Goal: Communication & Community: Answer question/provide support

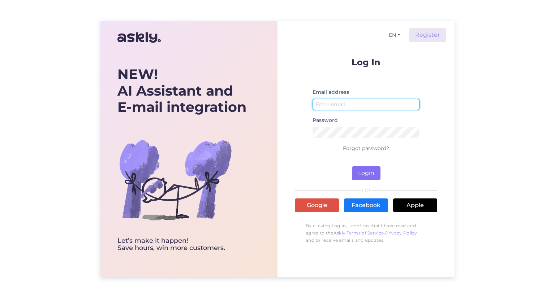
type input "[EMAIL_ADDRESS][DOMAIN_NAME]"
click at [371, 174] on button "Login" at bounding box center [366, 174] width 29 height 14
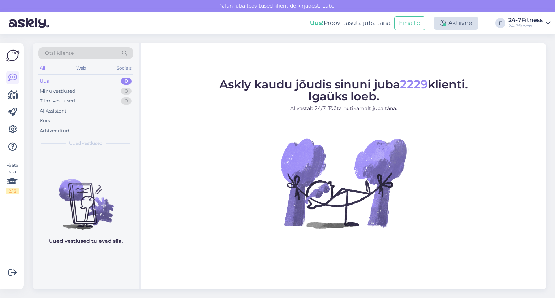
click at [454, 22] on div "Aktiivne" at bounding box center [456, 23] width 44 height 13
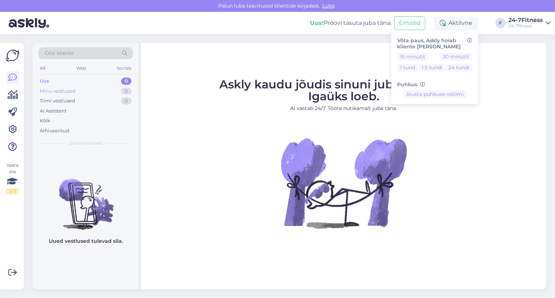
click at [50, 91] on div "Minu vestlused" at bounding box center [58, 91] width 36 height 7
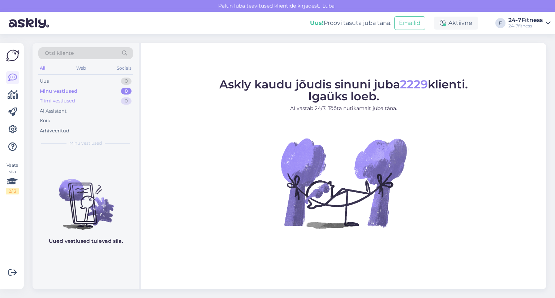
click at [53, 103] on div "Tiimi vestlused" at bounding box center [57, 101] width 35 height 7
click at [54, 111] on div "AI Assistent" at bounding box center [53, 111] width 27 height 7
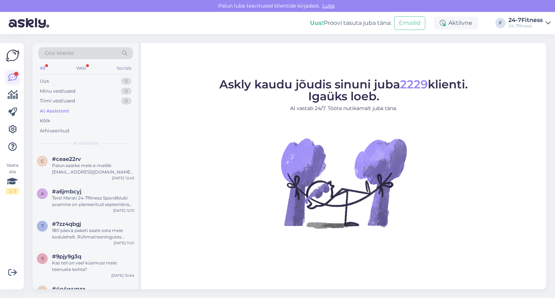
click at [15, 75] on div at bounding box center [16, 74] width 4 height 4
click at [51, 112] on div "AI Assistent" at bounding box center [55, 111] width 30 height 7
click at [66, 164] on div "Tere! Saue spordiklubisse rühmatreeningute saali [PERSON_NAME]. [PERSON_NAME] s…" at bounding box center [93, 169] width 82 height 13
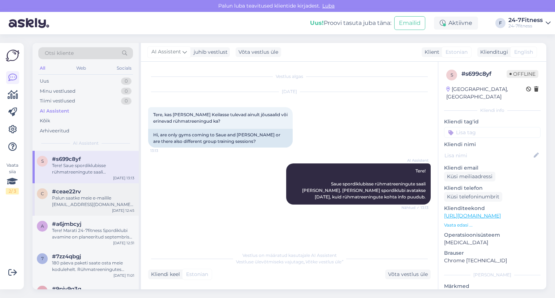
click at [82, 195] on div "Palun saatke meie e-mailile [EMAIL_ADDRESS][DOMAIN_NAME] maksekorraldus, et saa…" at bounding box center [93, 201] width 82 height 13
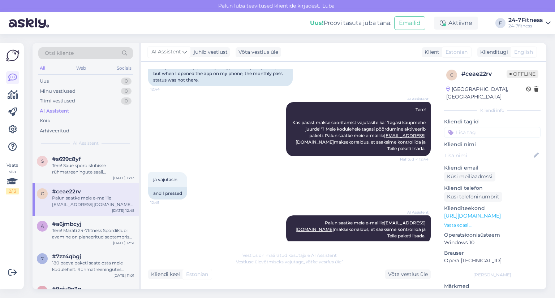
scroll to position [72, 0]
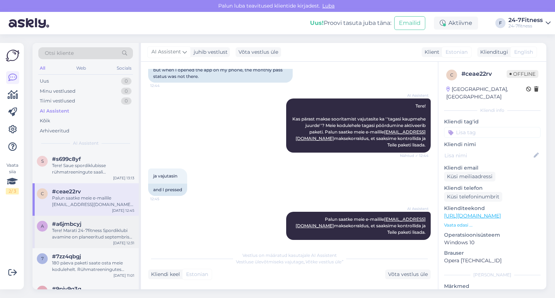
click at [84, 229] on div "Tere! Marati 24-7fitness Spordiklubi avamine on planeeritud septembris 2025, ku…" at bounding box center [93, 234] width 82 height 13
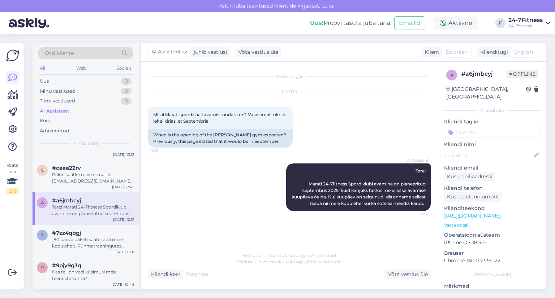
scroll to position [36, 0]
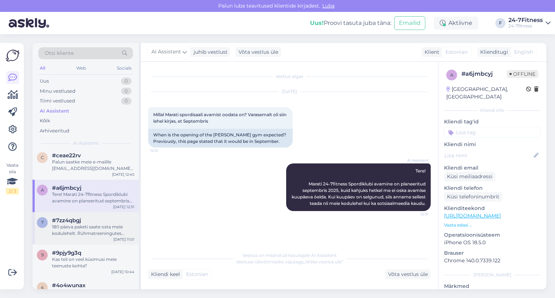
click at [66, 228] on div "180 päeva paketi saate osta meie kodulehelt. Rühmatreeningutes osalemiseks on v…" at bounding box center [93, 230] width 82 height 13
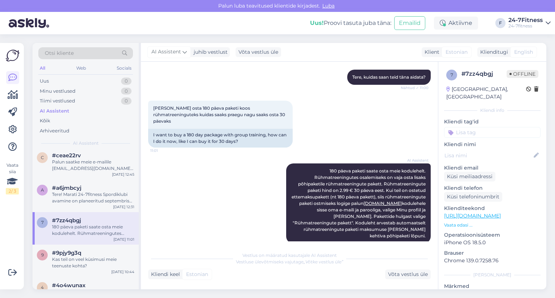
scroll to position [159, 0]
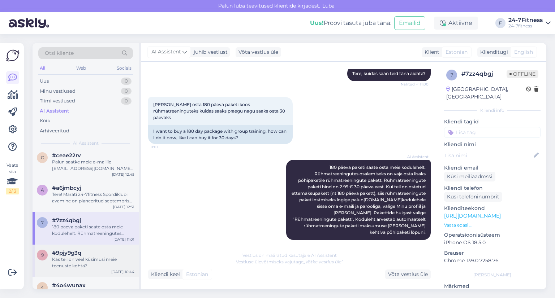
click at [98, 256] on div "Kas teil on veel küsimusi meie teenuste kohta?" at bounding box center [93, 262] width 82 height 13
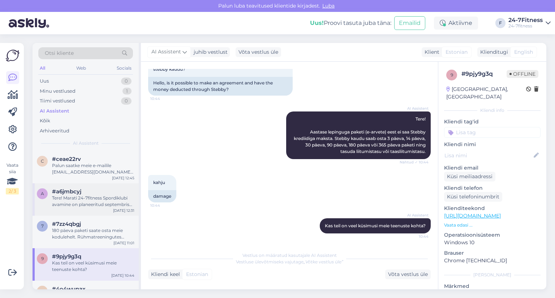
scroll to position [72, 0]
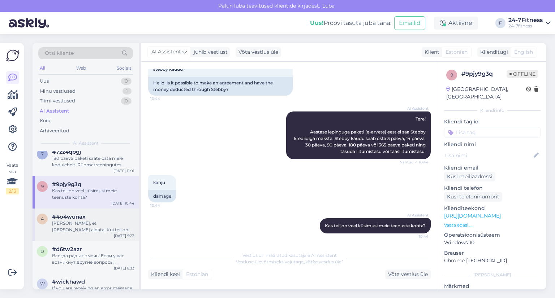
click at [90, 217] on div "#4o4wunax" at bounding box center [93, 217] width 82 height 7
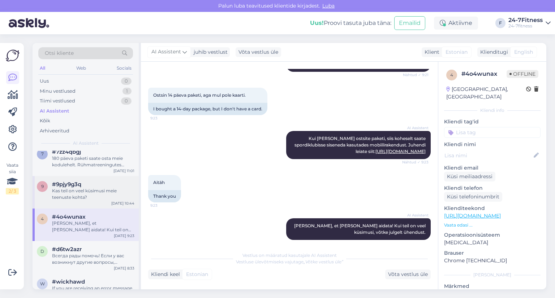
scroll to position [108, 0]
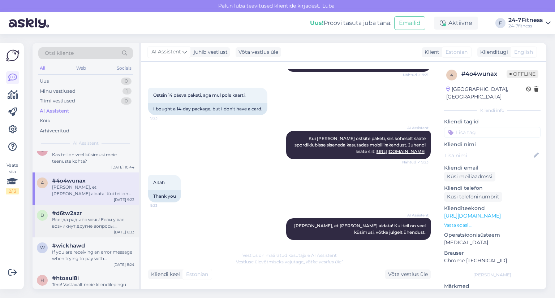
click at [81, 217] on div "Всегда рады помочь! Если у вас возникнут другие вопросы, обращайтесь." at bounding box center [93, 223] width 82 height 13
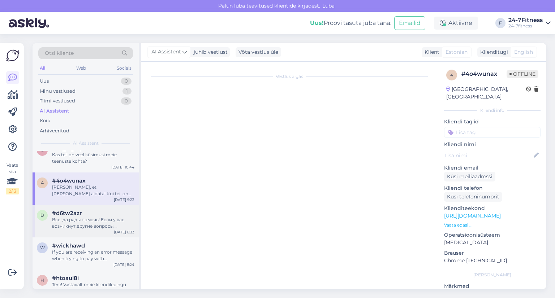
scroll to position [130, 0]
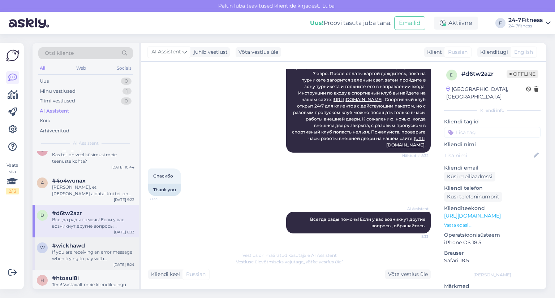
click at [82, 248] on span "#wickhawd" at bounding box center [68, 246] width 33 height 7
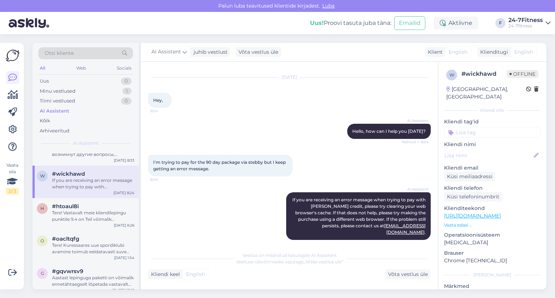
scroll to position [181, 0]
click at [79, 210] on div "Tere! Vastavalt meie kliendilepingu punktile 9.4 on Teil võimalik ennetähtaegse…" at bounding box center [93, 215] width 82 height 13
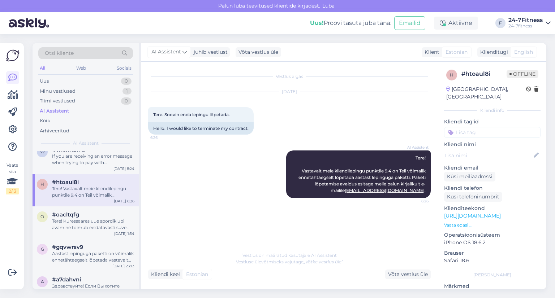
scroll to position [217, 0]
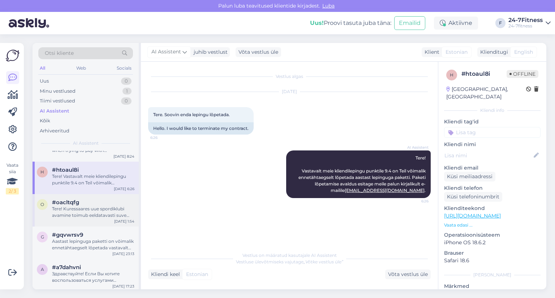
click at [82, 209] on div "Tere! Kuressaares uue spordiklubi avamine toimub eeldatavasti suve teises poole…" at bounding box center [93, 212] width 82 height 13
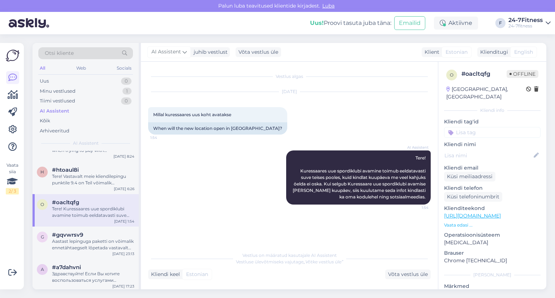
scroll to position [253, 0]
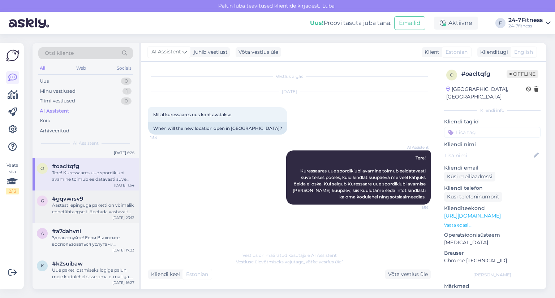
click at [67, 204] on div "Aastast lepinguga paketti on võimalik ennetähtaegselt lõpetada vastavalt kliend…" at bounding box center [93, 208] width 82 height 13
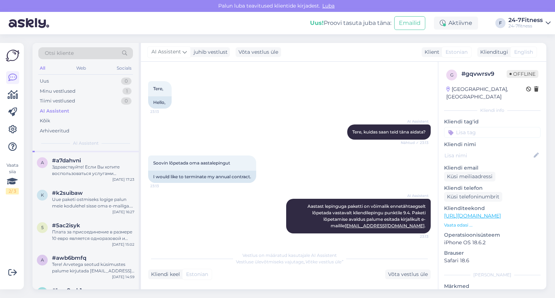
scroll to position [325, 0]
click at [90, 193] on div "#k2suibaw" at bounding box center [93, 192] width 82 height 7
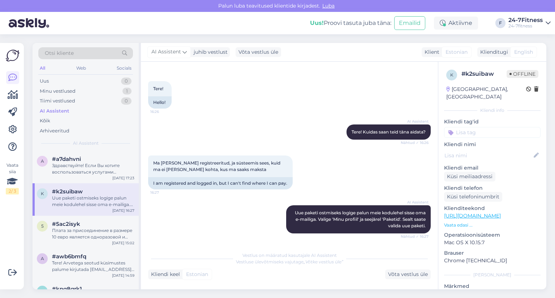
scroll to position [33, 0]
click at [428, 53] on div "Klient" at bounding box center [430, 52] width 18 height 8
click at [503, 52] on div "Klienditugi" at bounding box center [492, 52] width 31 height 8
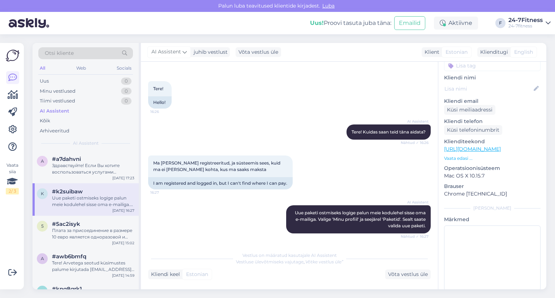
scroll to position [71, 0]
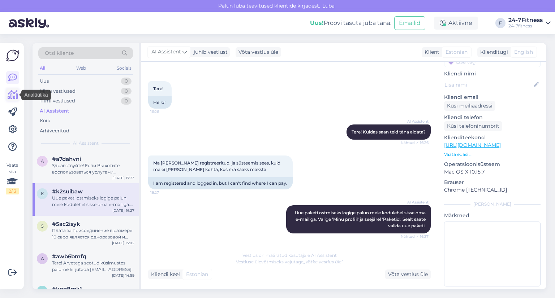
click at [12, 99] on icon at bounding box center [13, 95] width 10 height 9
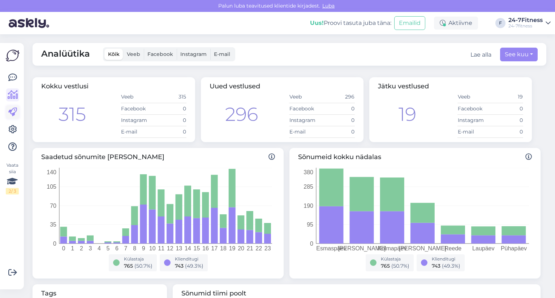
click at [12, 111] on icon at bounding box center [12, 112] width 9 height 9
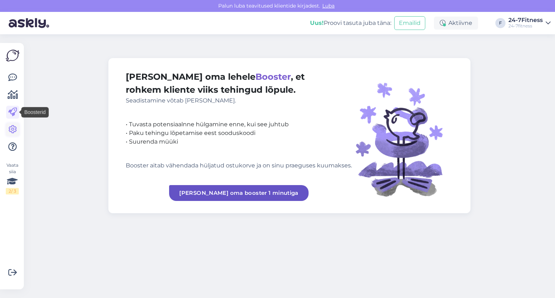
click at [12, 129] on icon at bounding box center [12, 129] width 9 height 9
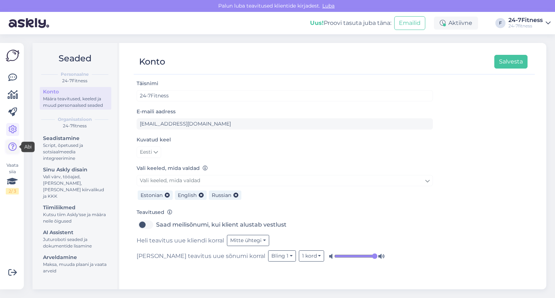
click at [13, 145] on icon at bounding box center [12, 147] width 9 height 9
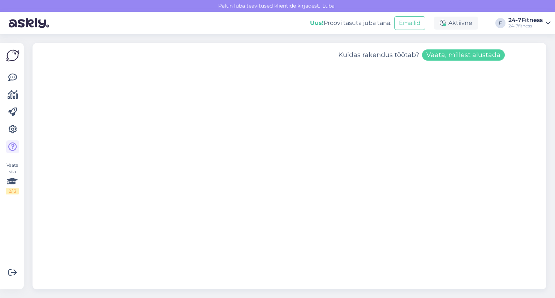
click at [12, 55] on img at bounding box center [13, 56] width 14 height 14
click at [462, 23] on div "Aktiivne" at bounding box center [456, 23] width 44 height 13
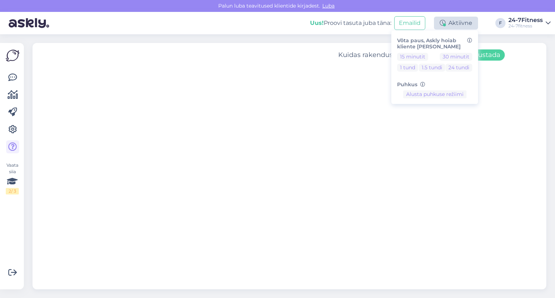
click at [462, 23] on div "Aktiivne" at bounding box center [456, 23] width 44 height 13
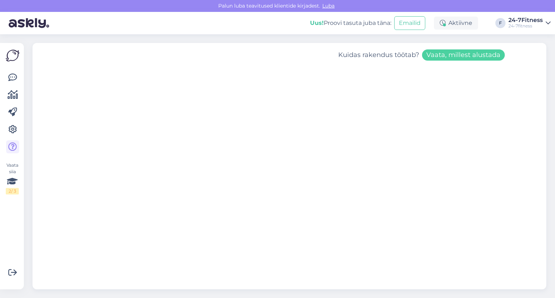
click at [547, 22] on icon at bounding box center [547, 23] width 5 height 6
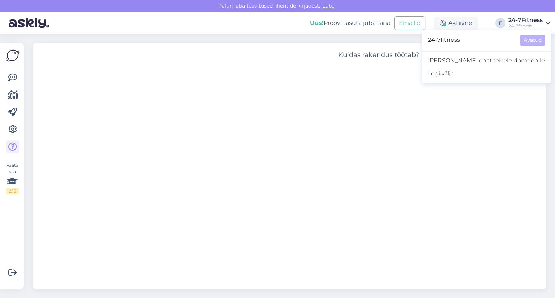
click at [547, 22] on icon at bounding box center [547, 23] width 5 height 6
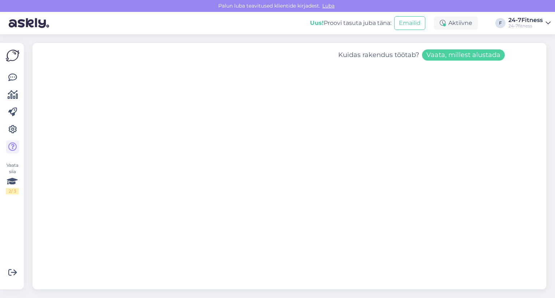
click at [43, 25] on img at bounding box center [29, 23] width 40 height 22
click at [12, 56] on img at bounding box center [13, 56] width 14 height 14
click at [12, 180] on icon at bounding box center [12, 181] width 11 height 13
